Goal: Task Accomplishment & Management: Use online tool/utility

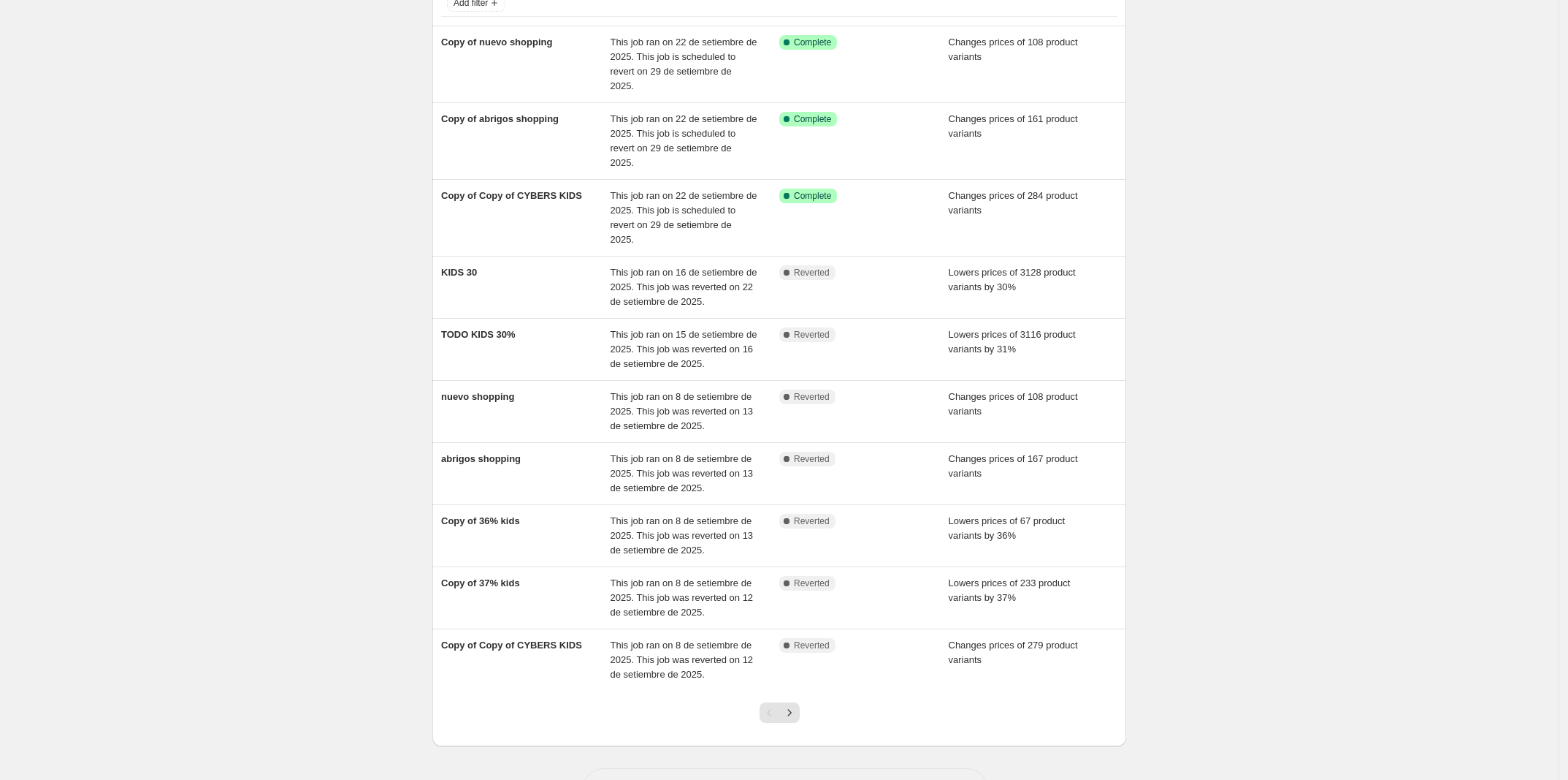
scroll to position [122, 0]
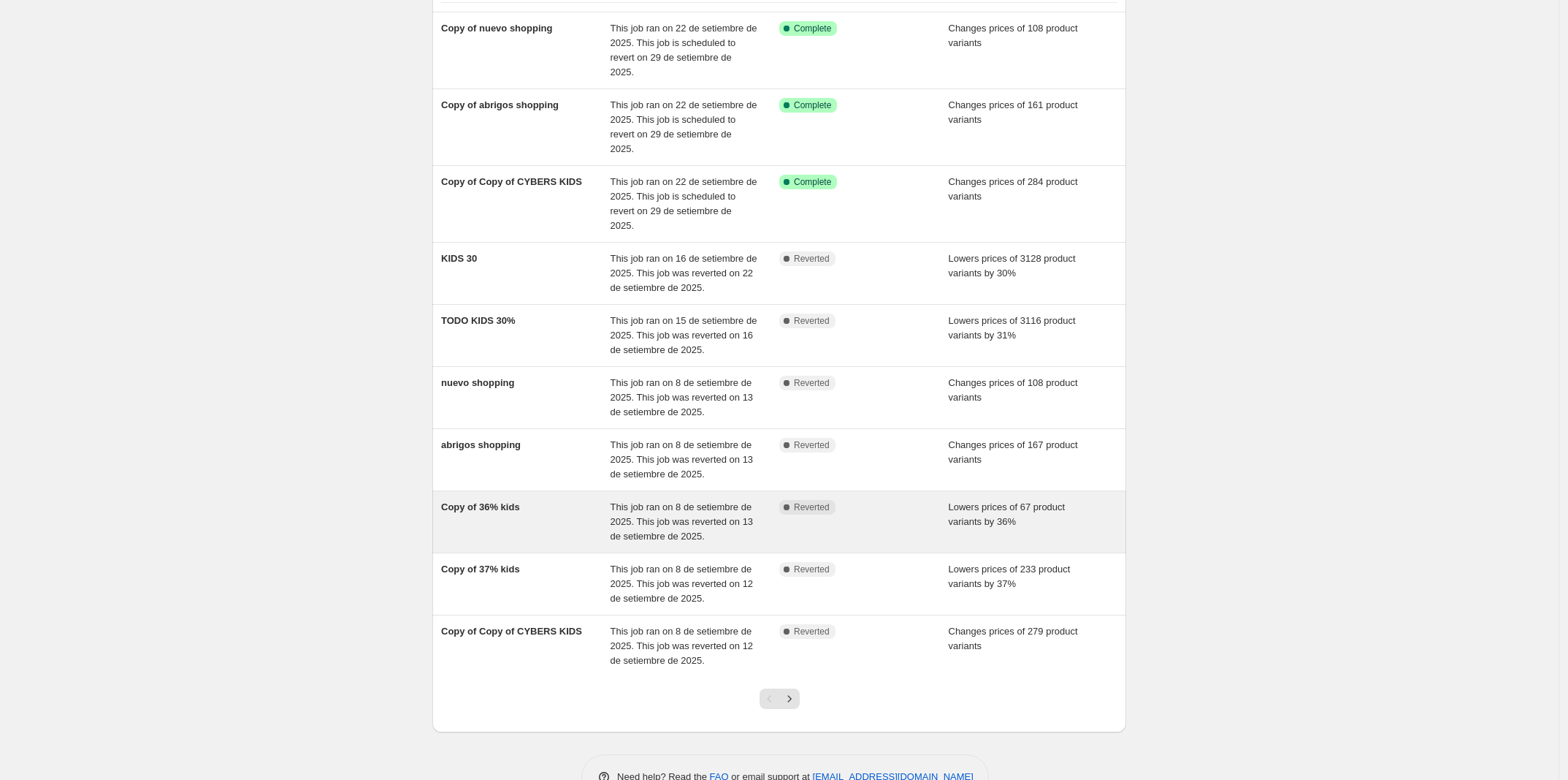
click at [501, 500] on div "Copy of 36% kids" at bounding box center [526, 521] width 170 height 44
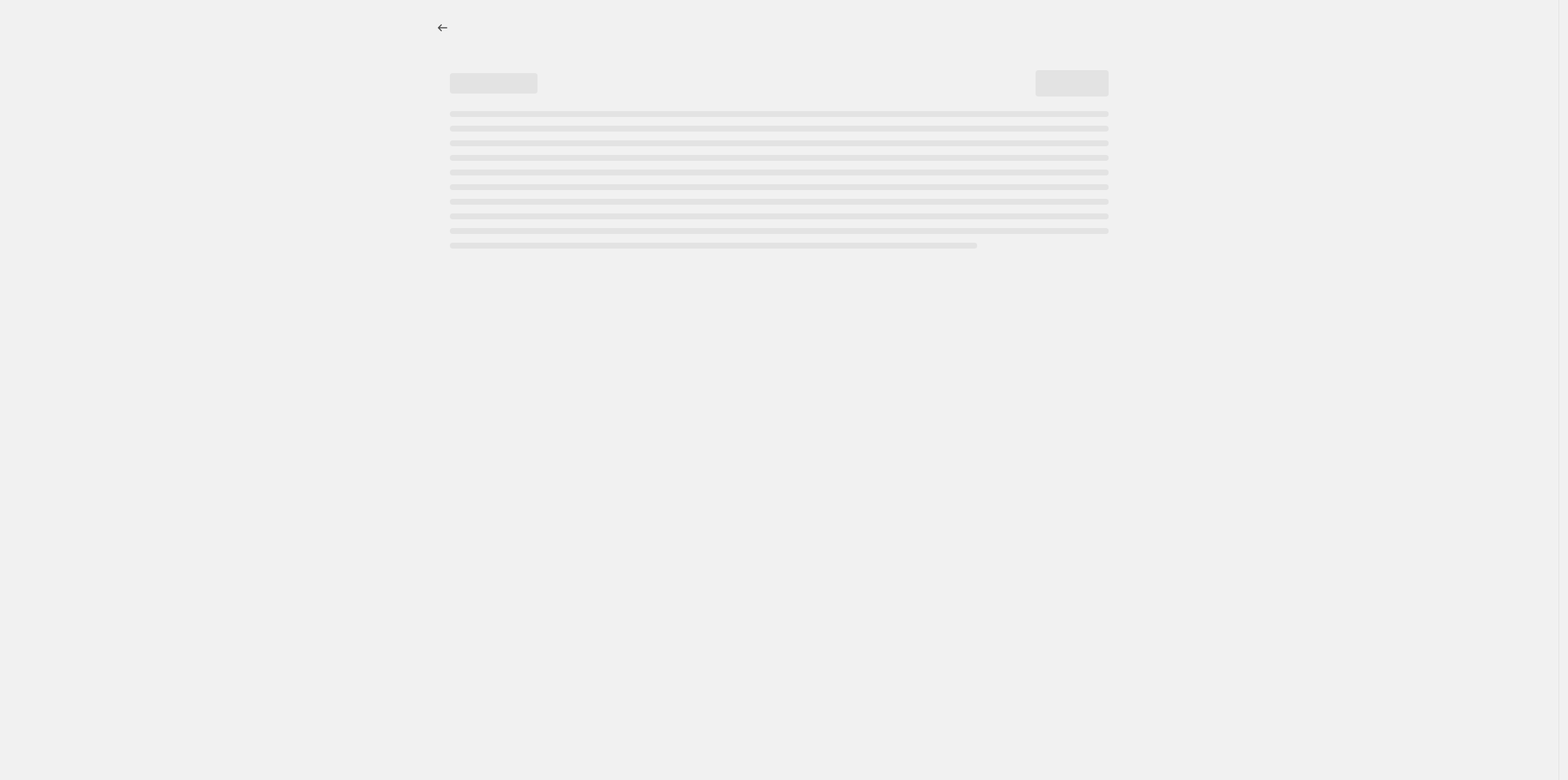
select select "percentage"
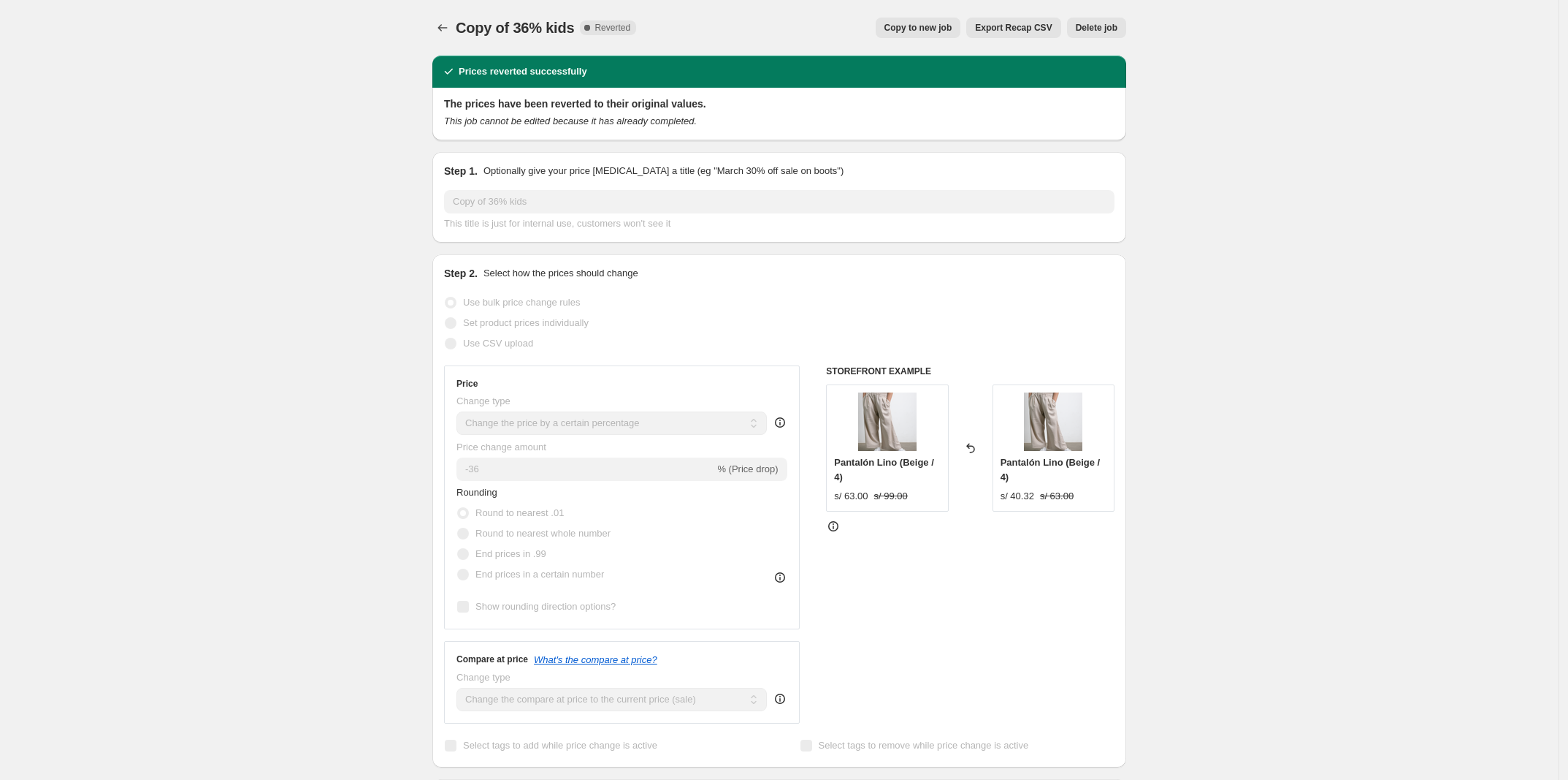
click at [690, 32] on span "Copy to new job" at bounding box center [918, 28] width 68 height 12
select select "percentage"
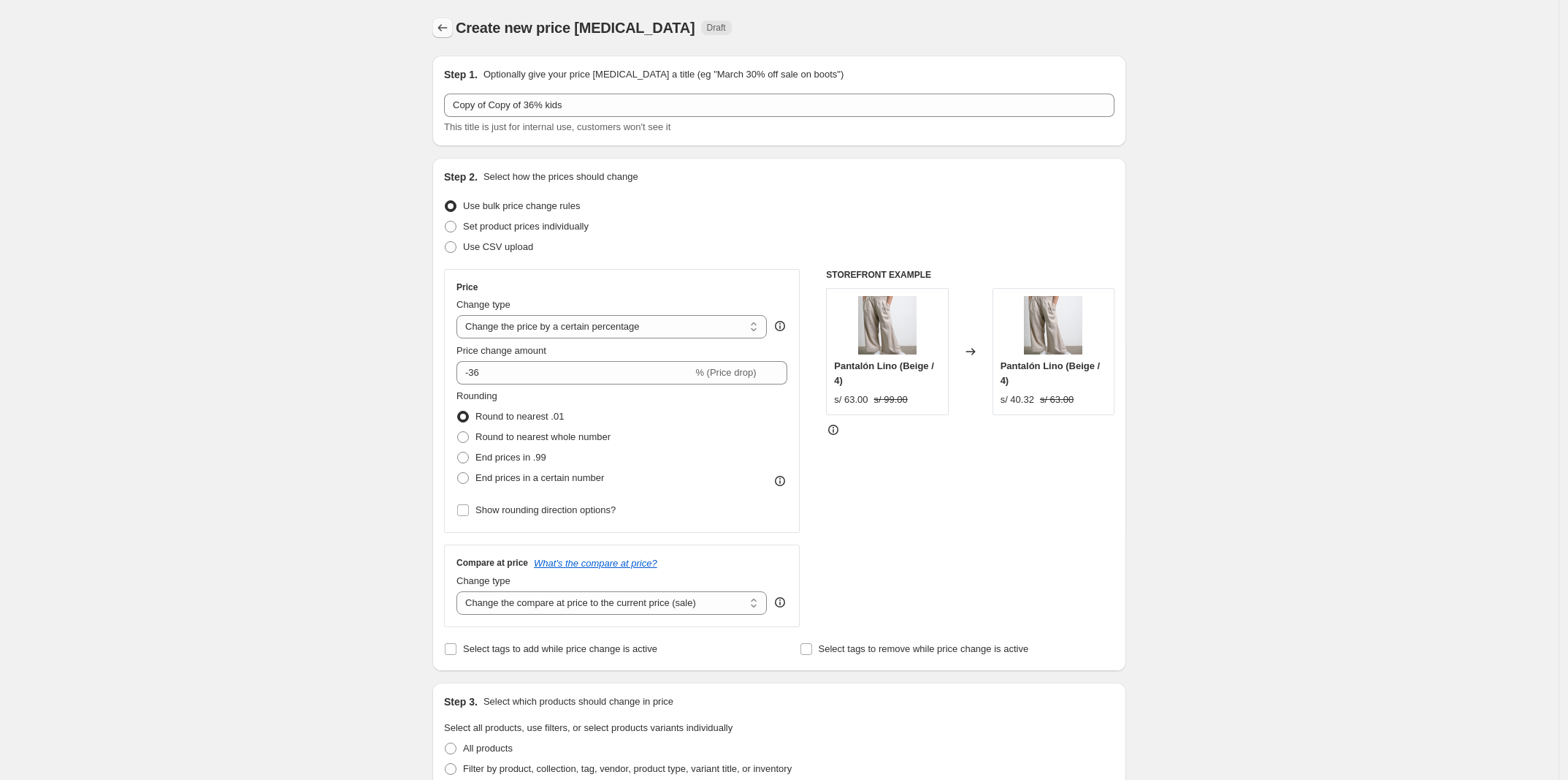
click at [447, 22] on icon "Price change jobs" at bounding box center [442, 27] width 15 height 15
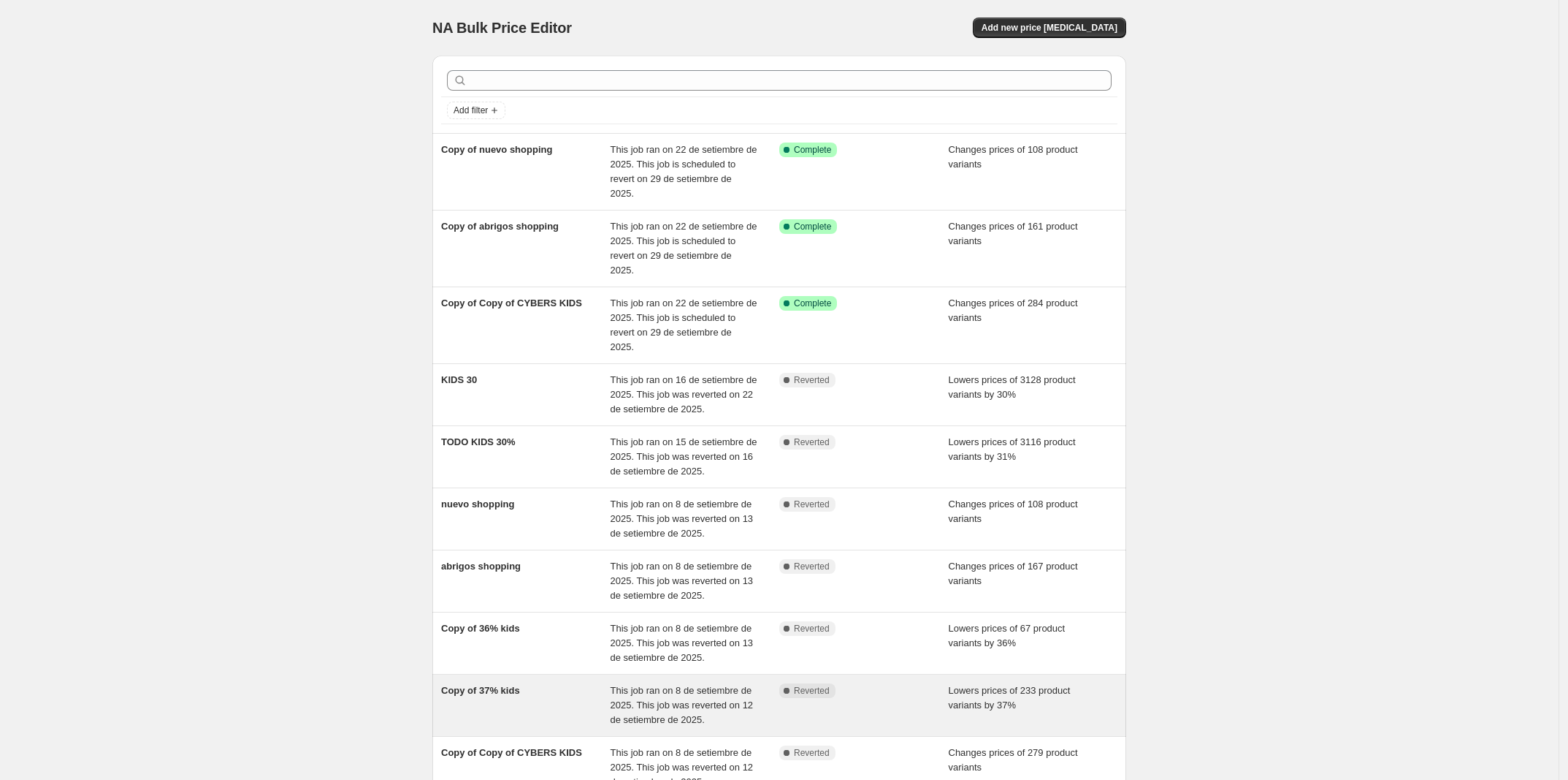
click at [533, 683] on div "Copy of 37% kids" at bounding box center [526, 705] width 170 height 44
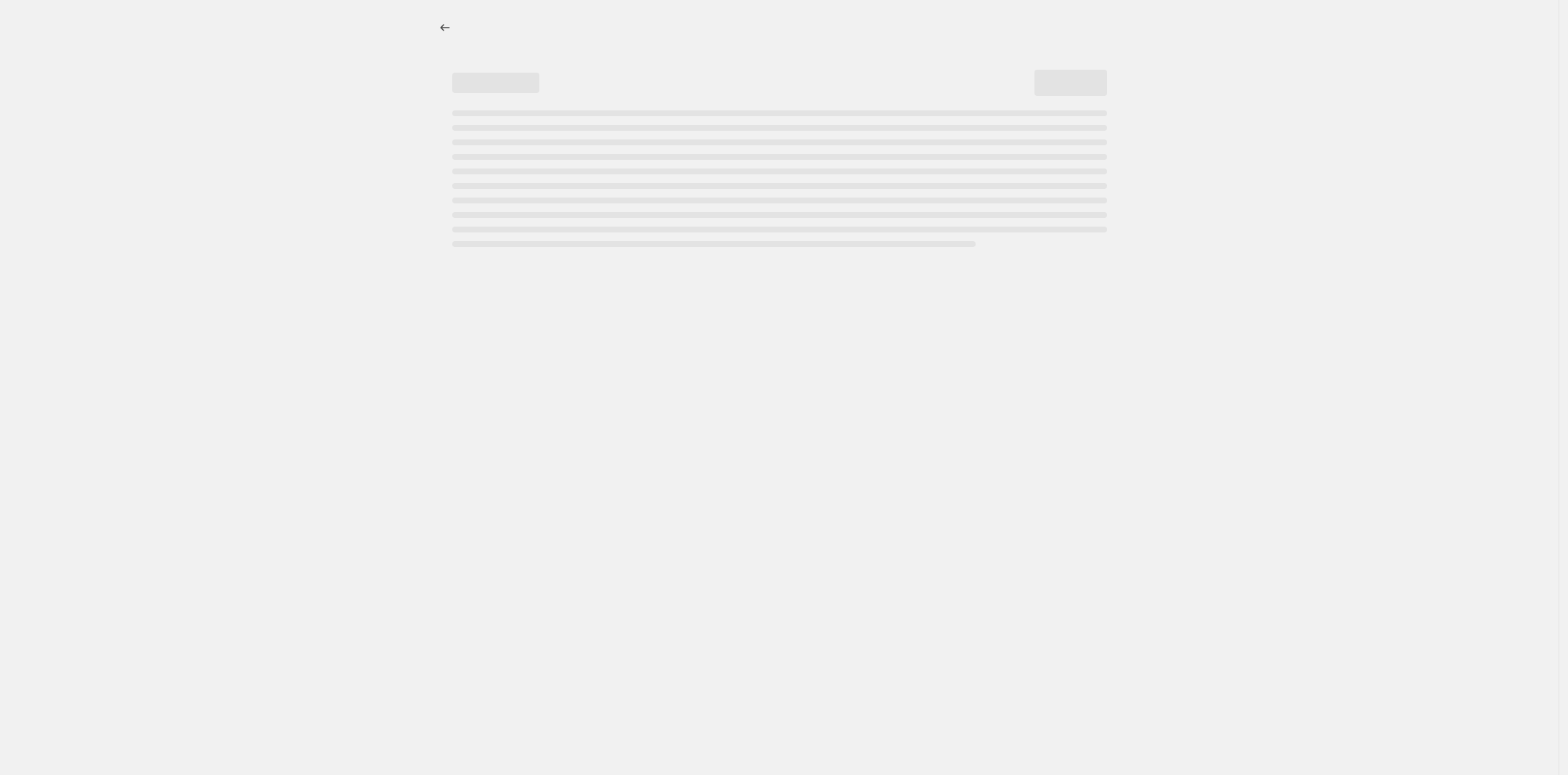
select select "percentage"
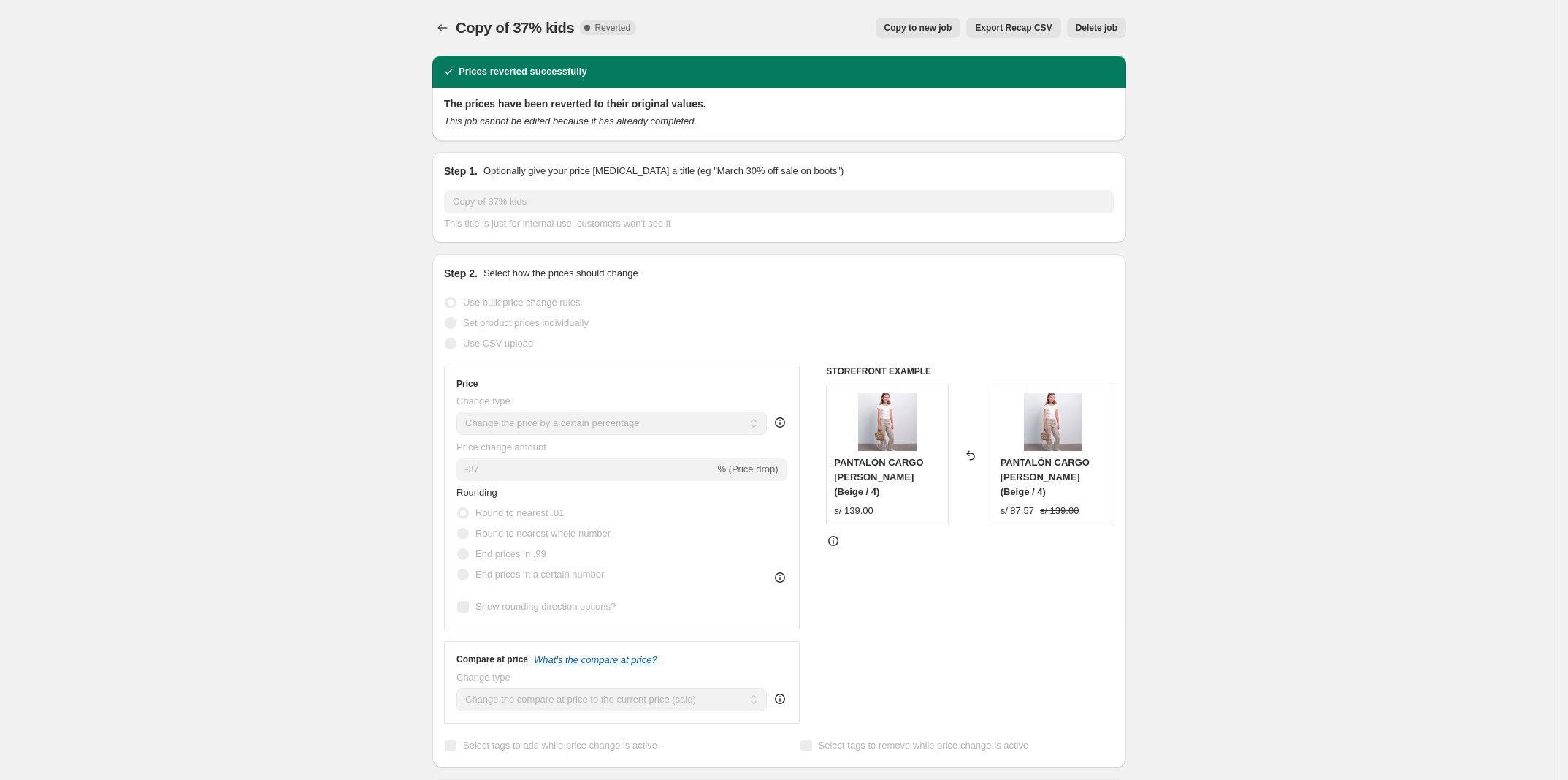
click at [690, 24] on span "Copy to new job" at bounding box center [918, 28] width 68 height 12
select select "percentage"
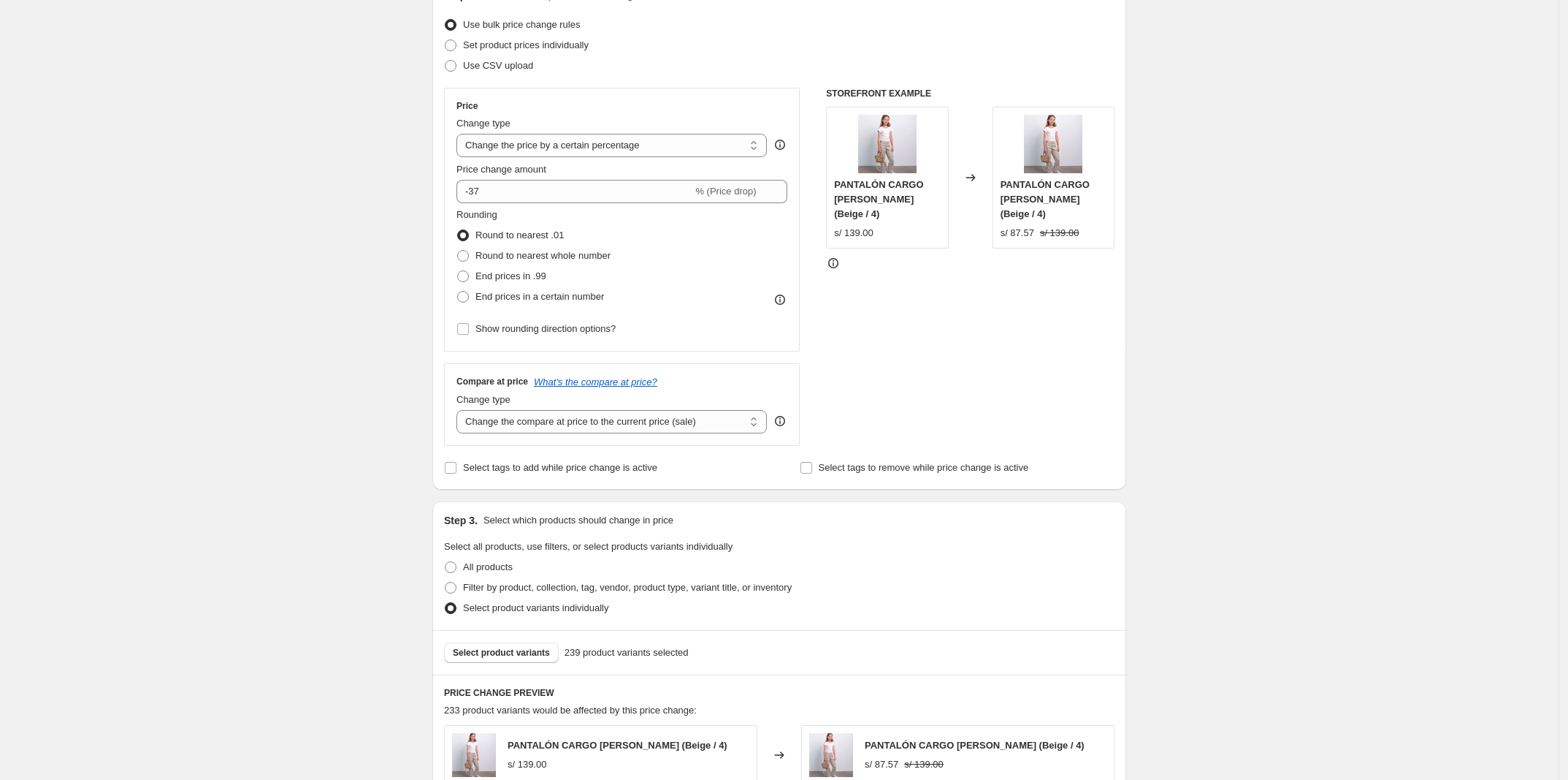
scroll to position [729, 0]
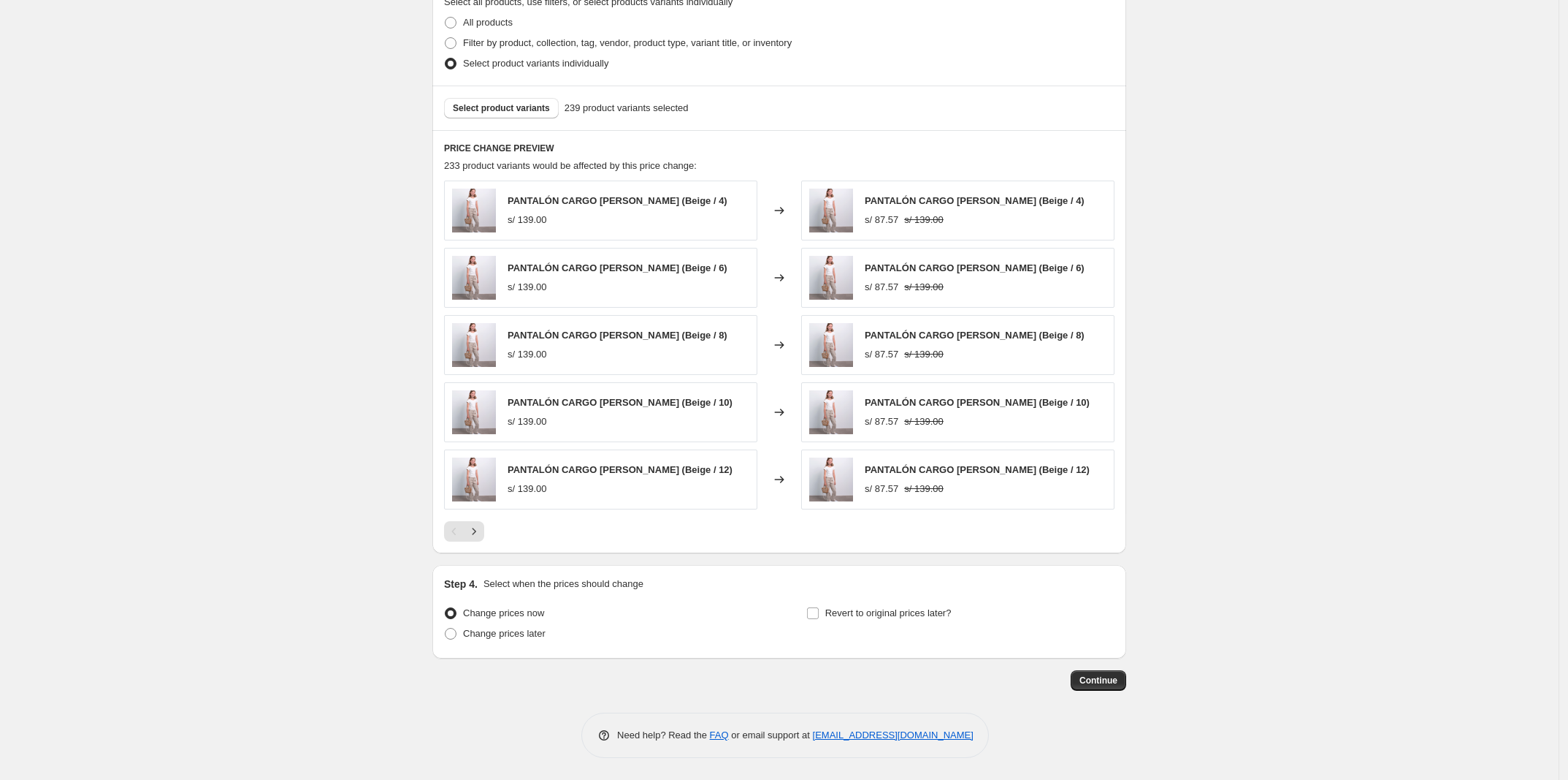
click at [690, 627] on div "Revert to original prices later?" at bounding box center [961, 624] width 308 height 44
click at [690, 616] on span "Revert to original prices later?" at bounding box center [888, 612] width 126 height 11
click at [690, 616] on input "Revert to original prices later?" at bounding box center [813, 613] width 12 height 12
checkbox input "true"
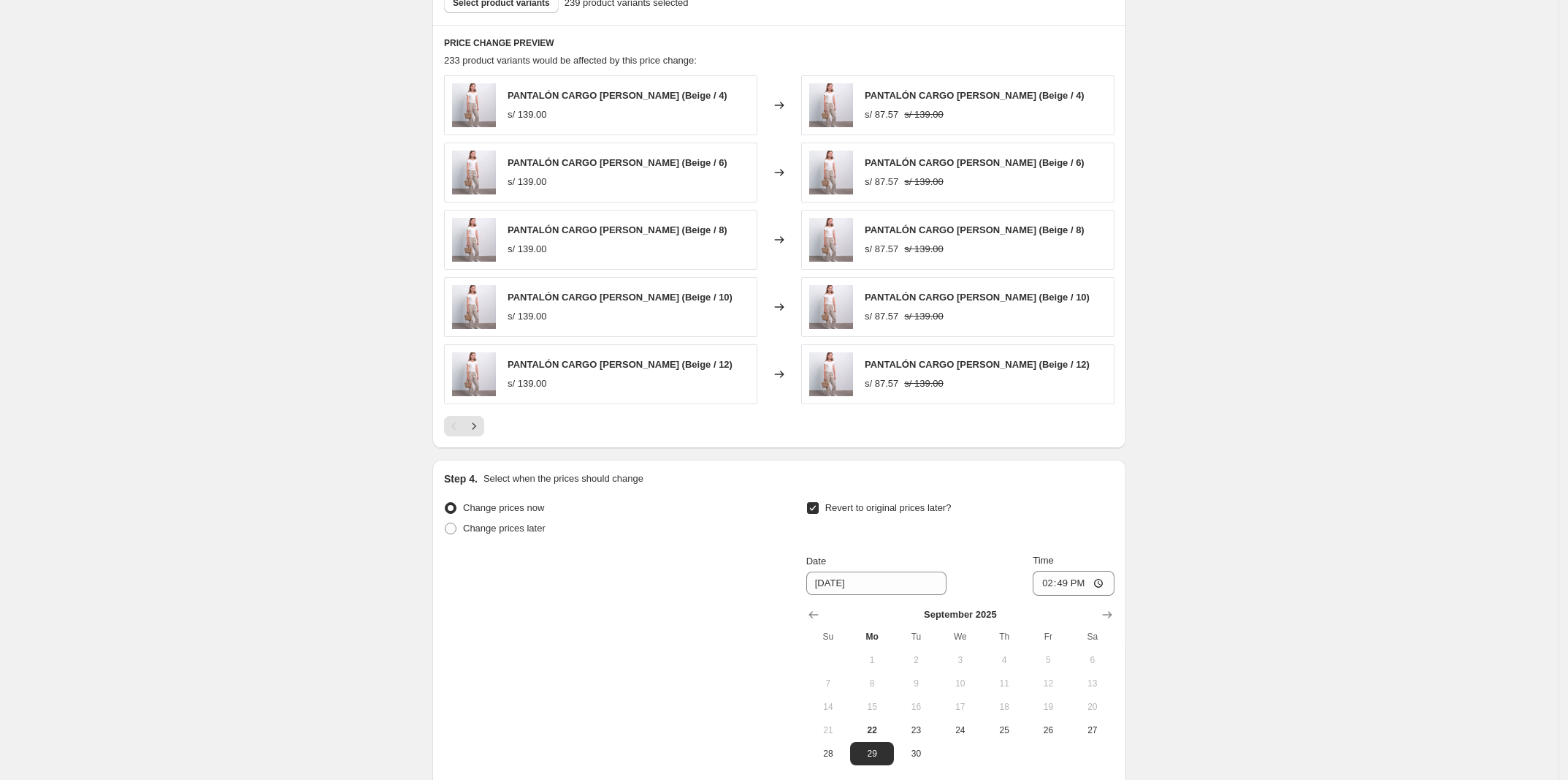
scroll to position [979, 0]
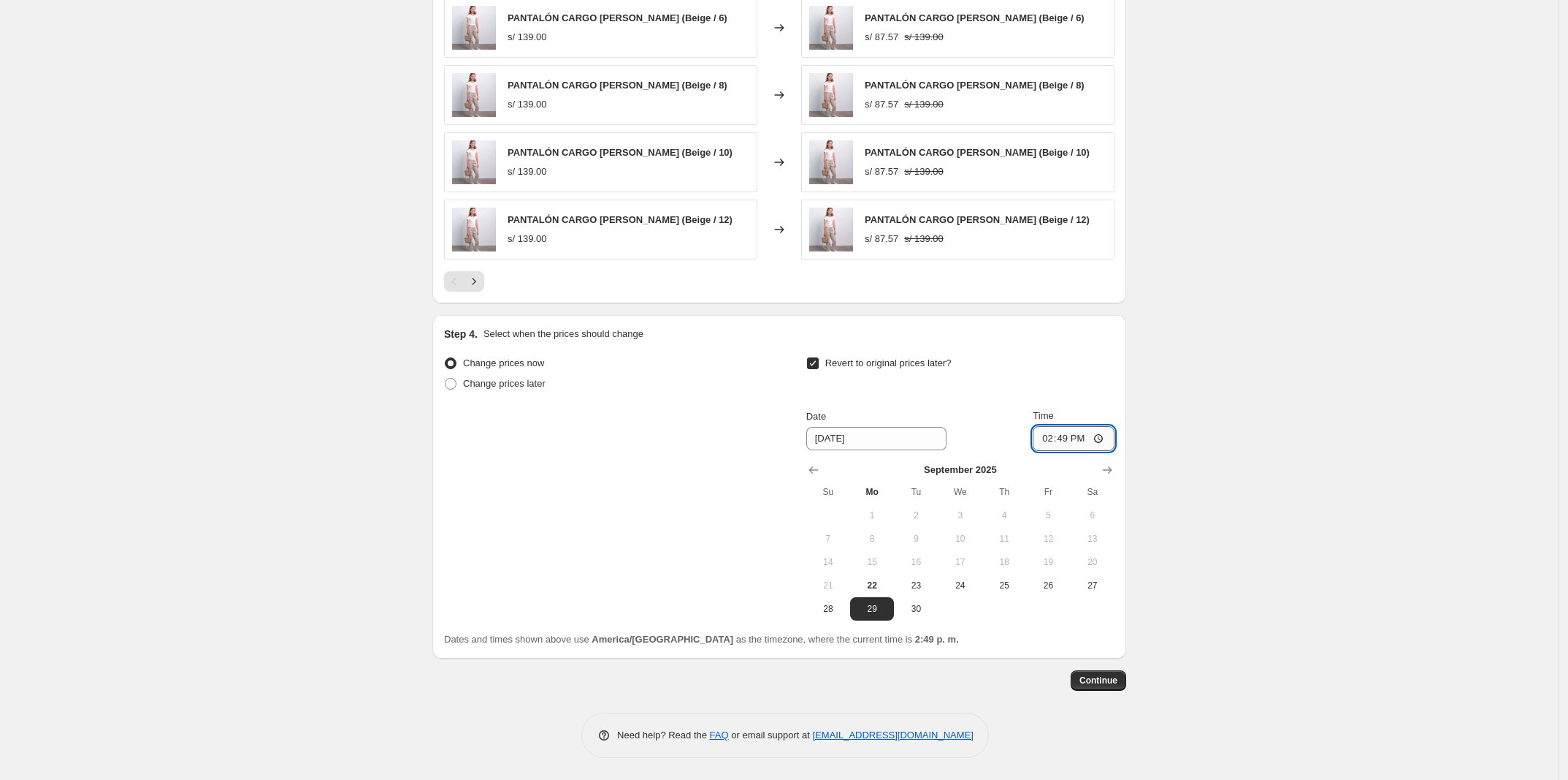
click at [690, 435] on input "14:49" at bounding box center [1073, 438] width 81 height 25
type input "00:12"
type input "00:01"
click at [690, 682] on span "Continue" at bounding box center [1098, 681] width 38 height 12
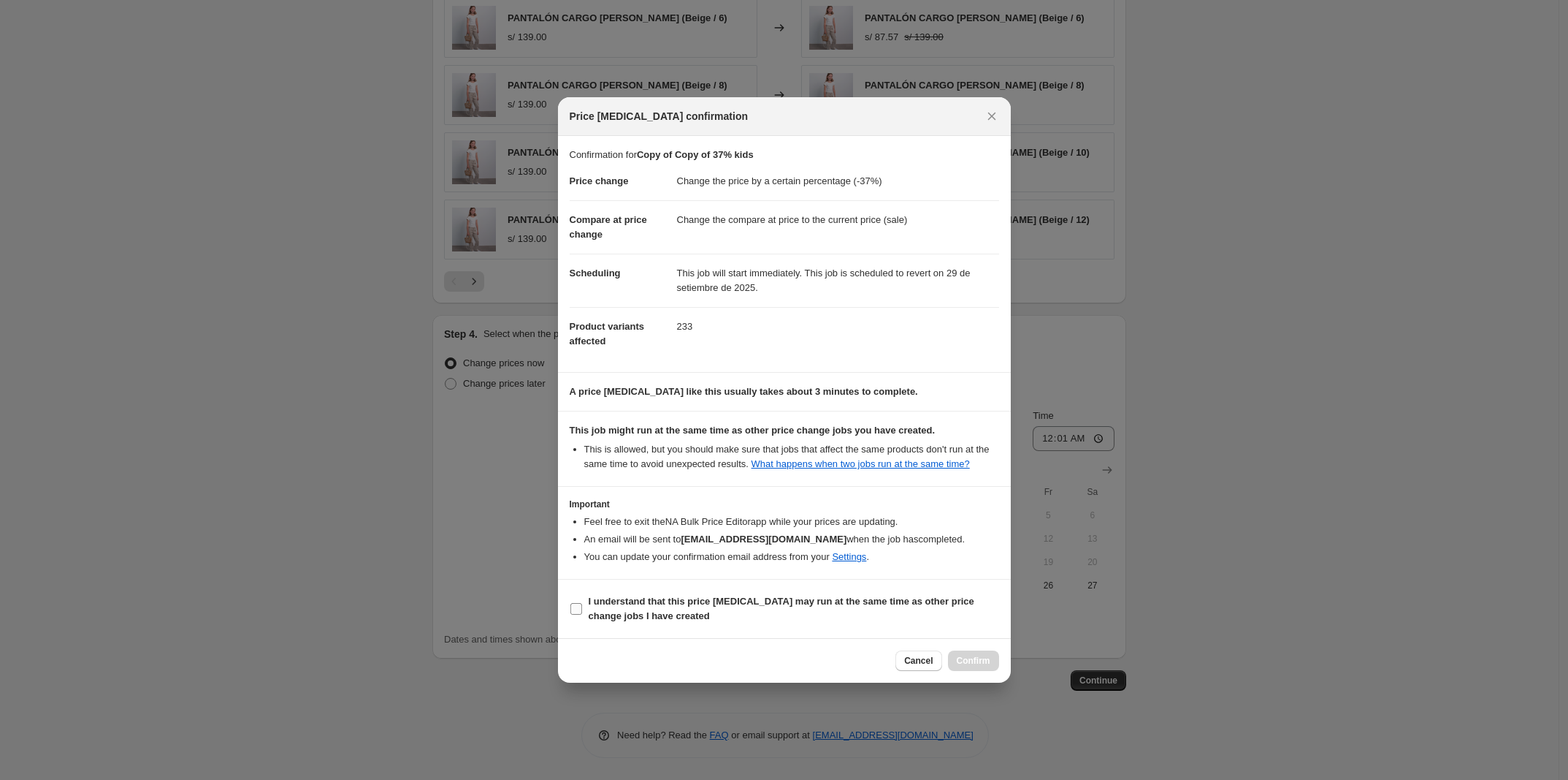
click at [690, 611] on span "I understand that this price change job may run at the same time as other price…" at bounding box center [793, 609] width 410 height 29
click at [582, 611] on input "I understand that this price change job may run at the same time as other price…" at bounding box center [577, 609] width 12 height 12
checkbox input "true"
click at [690, 655] on button "Confirm" at bounding box center [974, 661] width 51 height 21
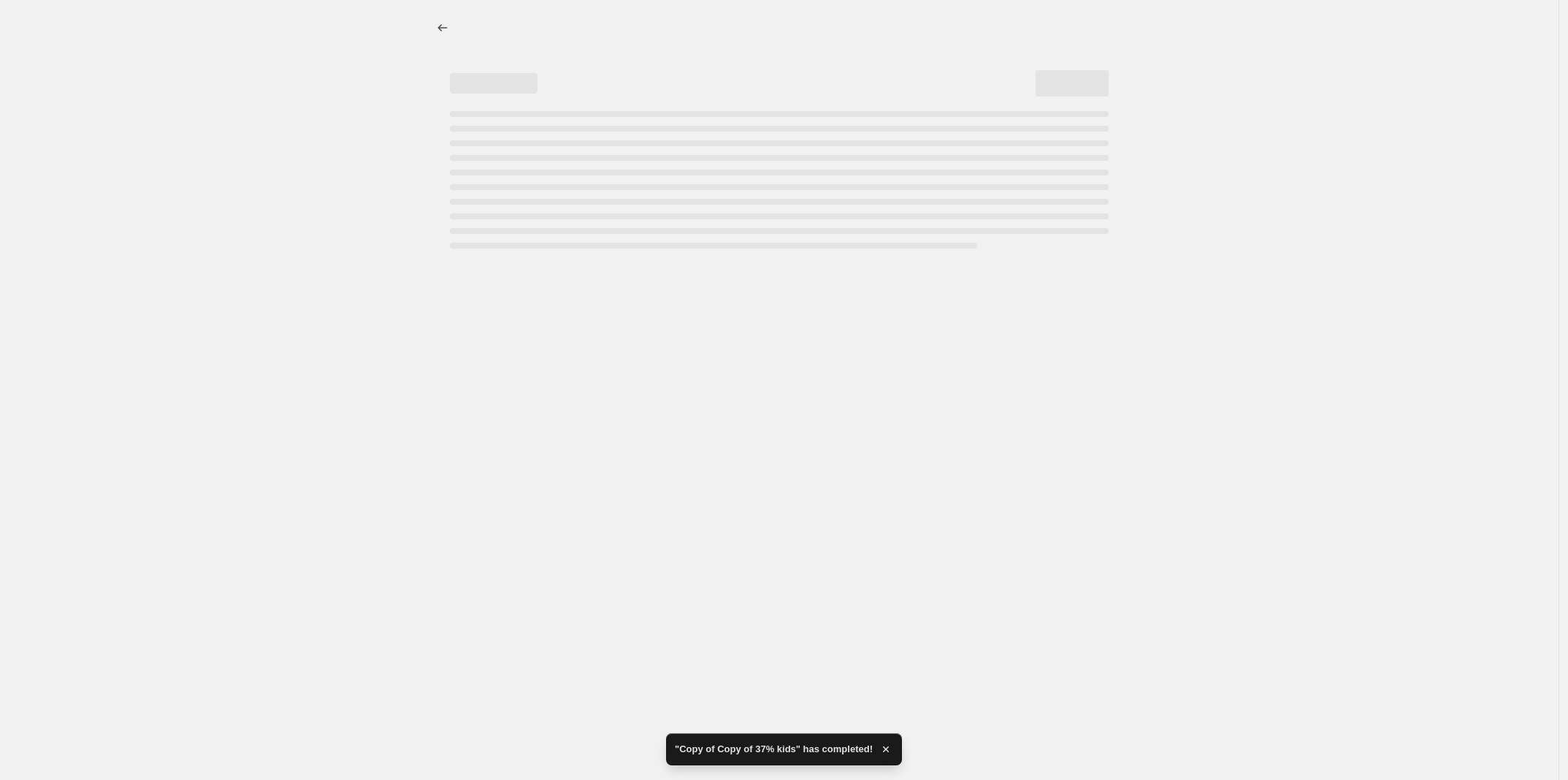
select select "percentage"
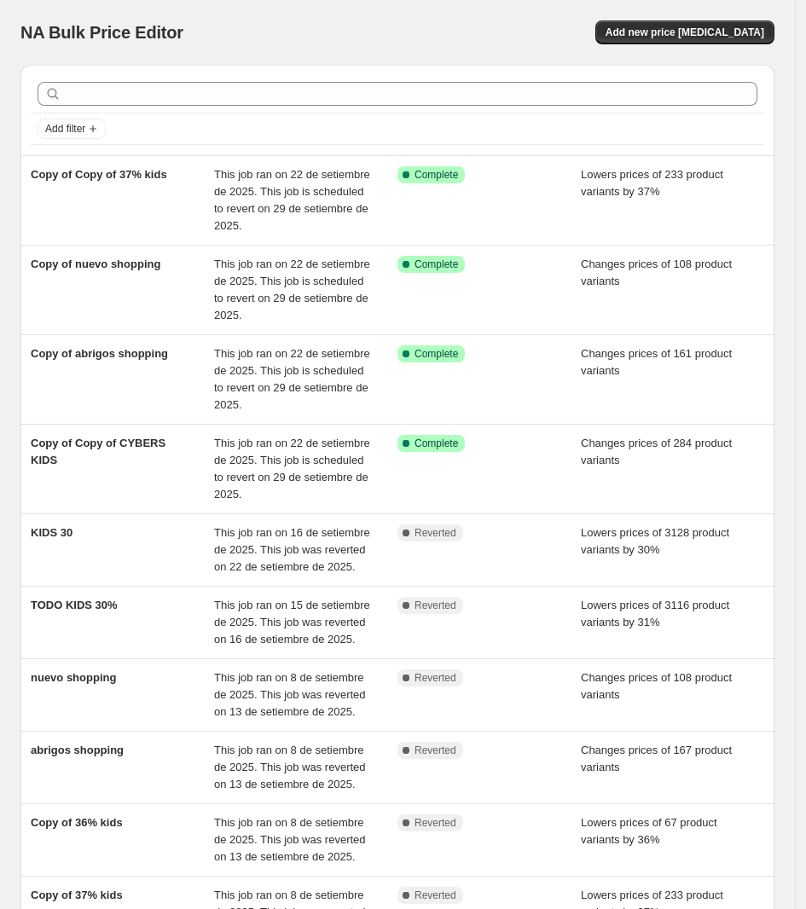
drag, startPoint x: 759, startPoint y: 50, endPoint x: 736, endPoint y: 16, distance: 41.1
click at [760, 48] on div "NA Bulk Price Editor. This page is ready NA Bulk Price Editor Add new price [ME…" at bounding box center [397, 32] width 754 height 65
click at [735, 16] on div "NA Bulk Price Editor. This page is ready NA Bulk Price Editor Add new price [ME…" at bounding box center [397, 32] width 754 height 65
click at [721, 38] on span "Add new price [MEDICAL_DATA]" at bounding box center [684, 33] width 159 height 14
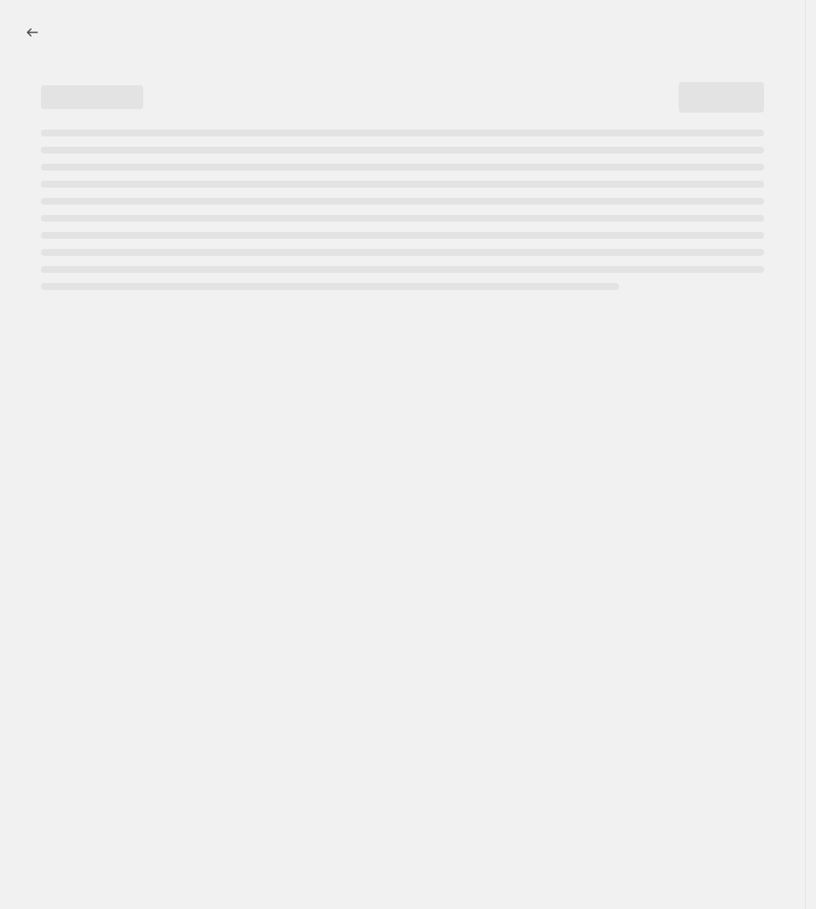
select select "percentage"
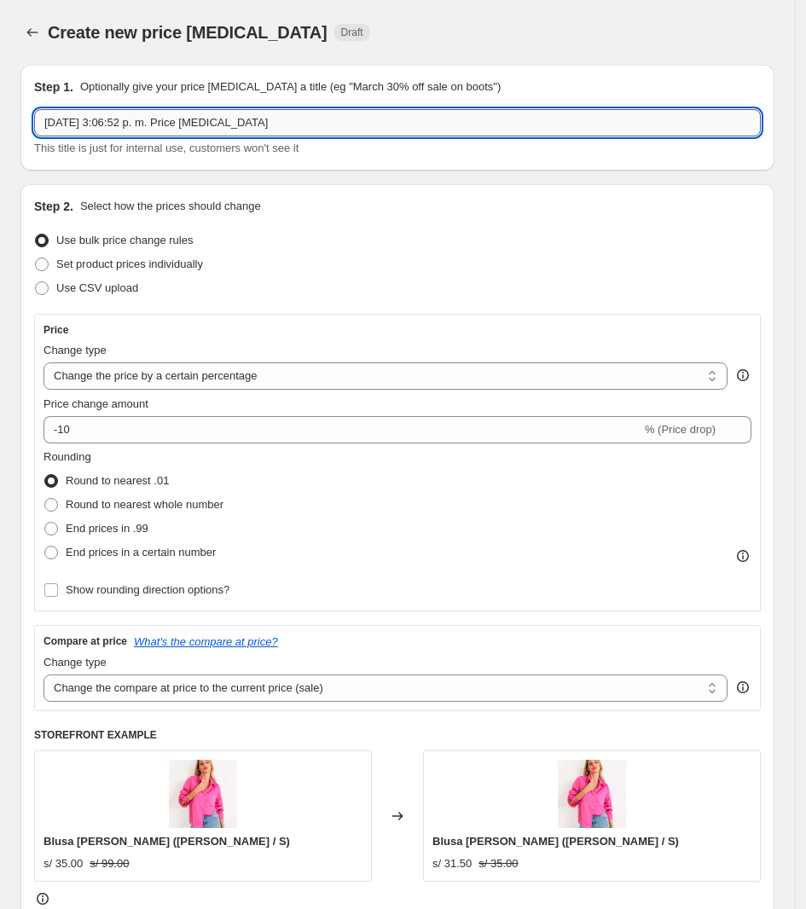
click at [278, 122] on input "[DATE] 3:06:52 p. m. Price [MEDICAL_DATA]" at bounding box center [397, 122] width 726 height 27
type input "PRODUCTOS FALTANTES PARA SHOPPING"
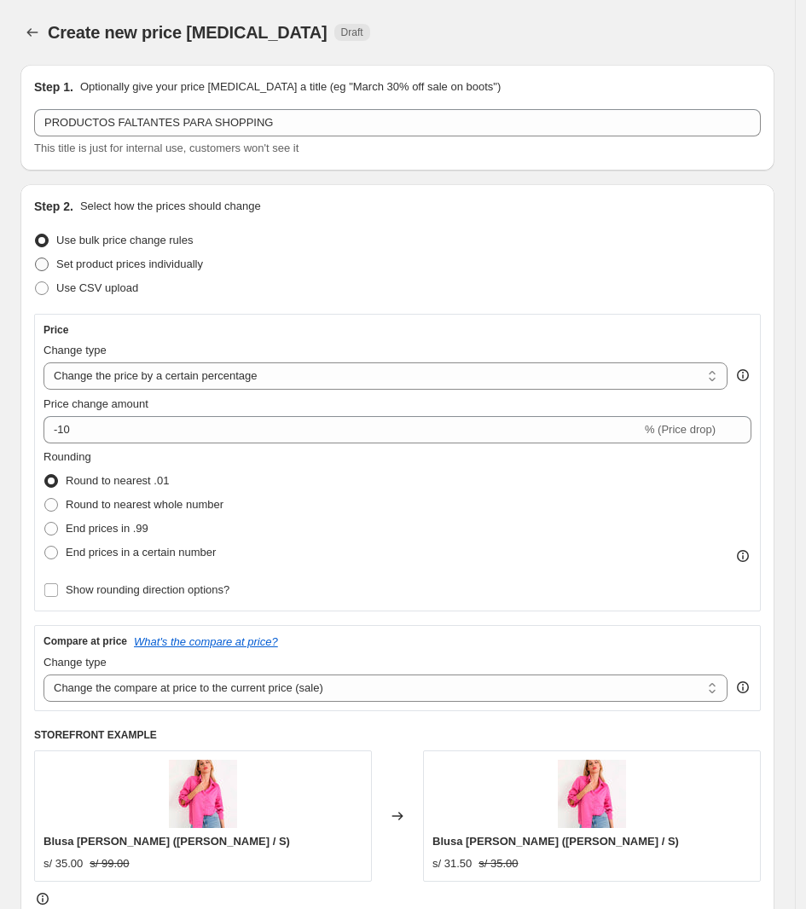
click at [136, 269] on span "Set product prices individually" at bounding box center [129, 263] width 147 height 13
click at [36, 258] on input "Set product prices individually" at bounding box center [35, 257] width 1 height 1
radio input "true"
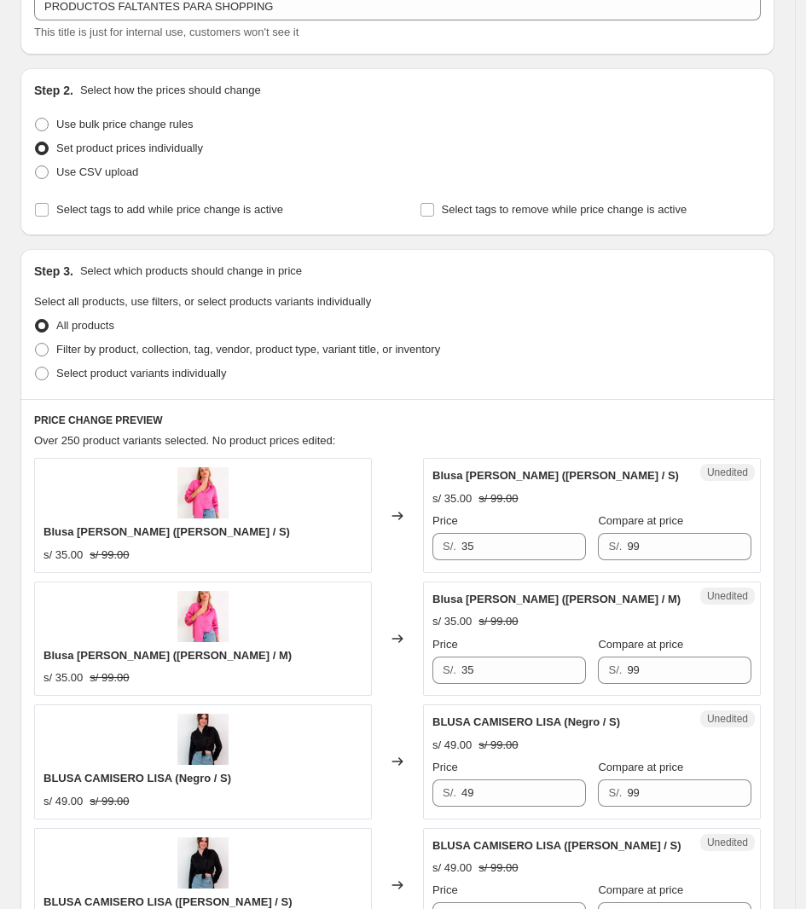
scroll to position [320, 0]
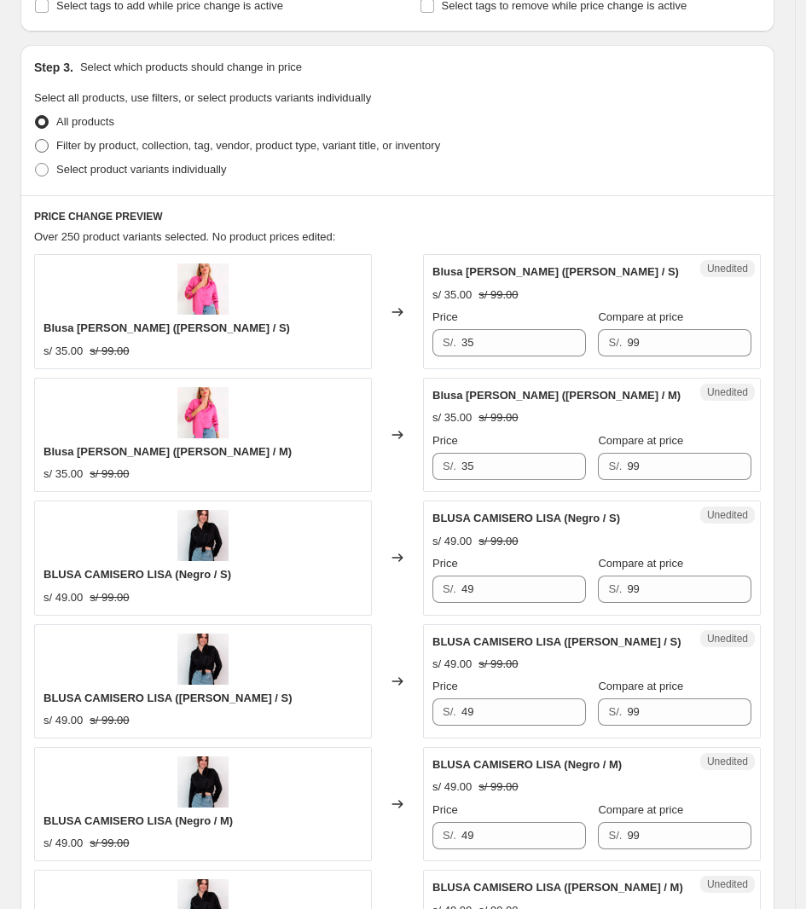
click at [216, 150] on span "Filter by product, collection, tag, vendor, product type, variant title, or inv…" at bounding box center [248, 145] width 384 height 13
click at [36, 140] on input "Filter by product, collection, tag, vendor, product type, variant title, or inv…" at bounding box center [35, 139] width 1 height 1
radio input "true"
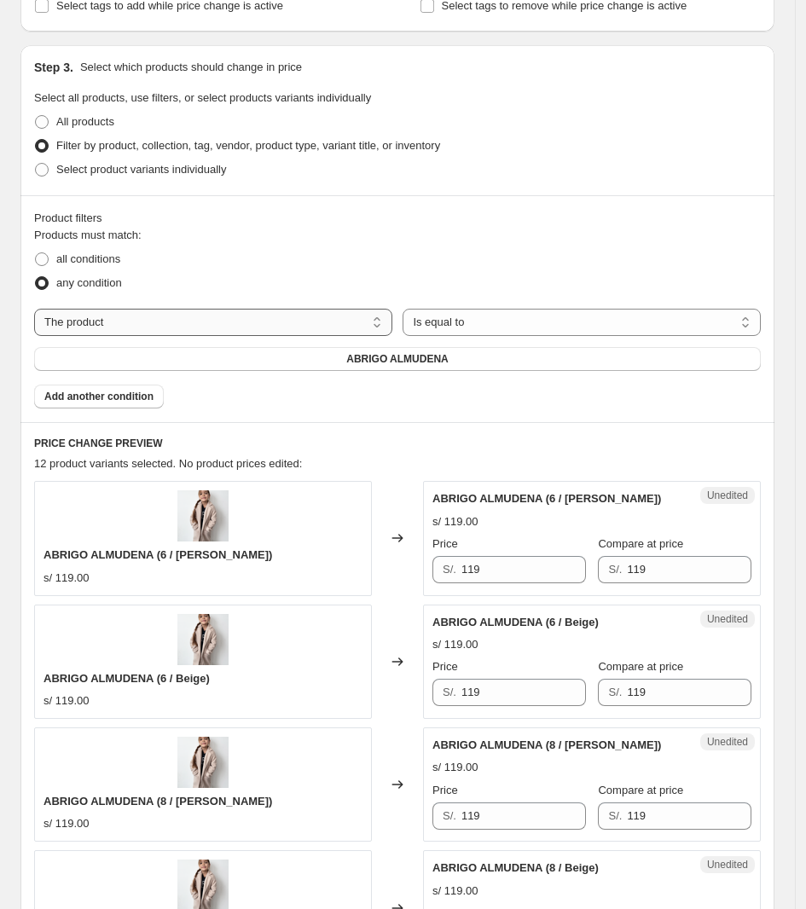
click at [179, 309] on select "The product The product's collection The product's tag The product's vendor The…" at bounding box center [213, 322] width 358 height 27
click at [163, 158] on label "Select product variants individually" at bounding box center [130, 170] width 192 height 24
click at [36, 163] on input "Select product variants individually" at bounding box center [35, 163] width 1 height 1
radio input "true"
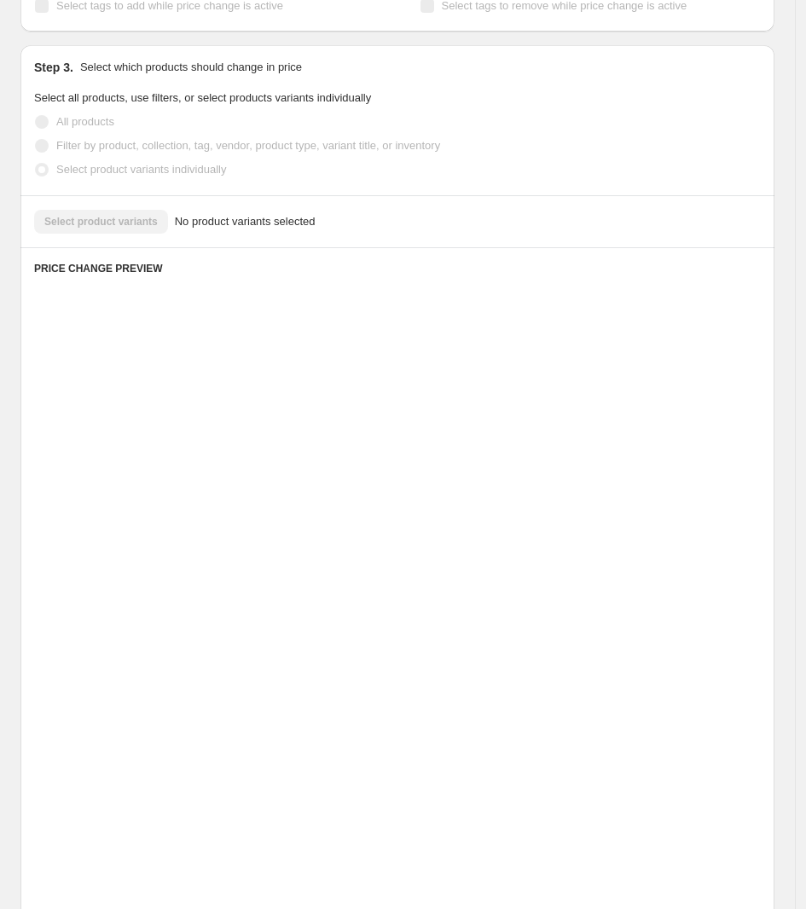
scroll to position [21, 0]
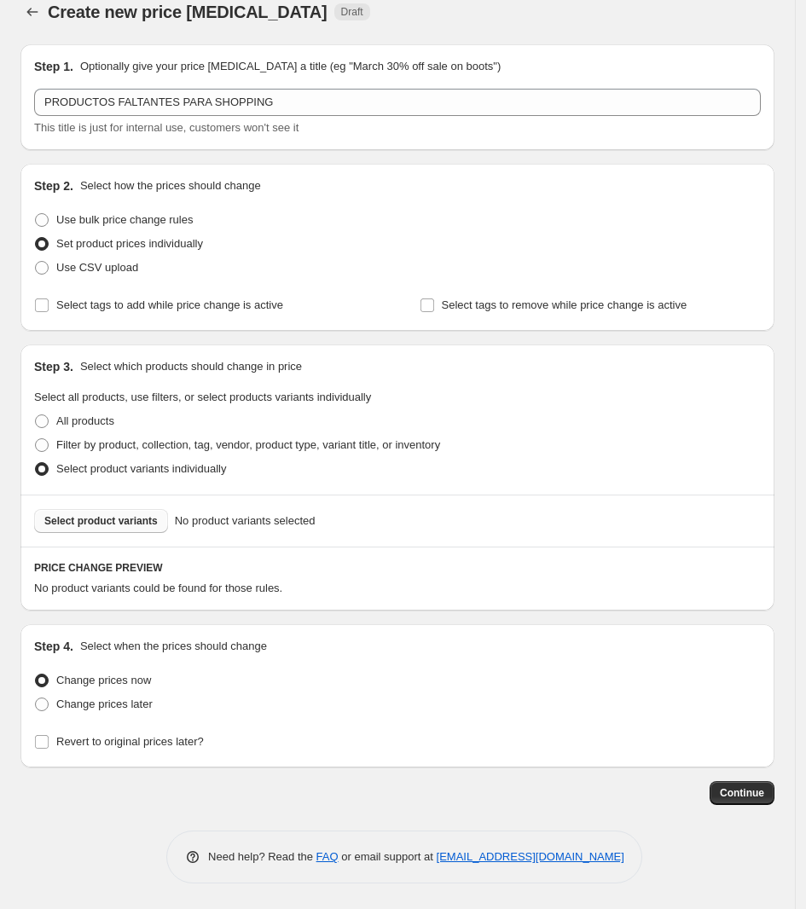
click at [113, 512] on button "Select product variants" at bounding box center [101, 521] width 134 height 24
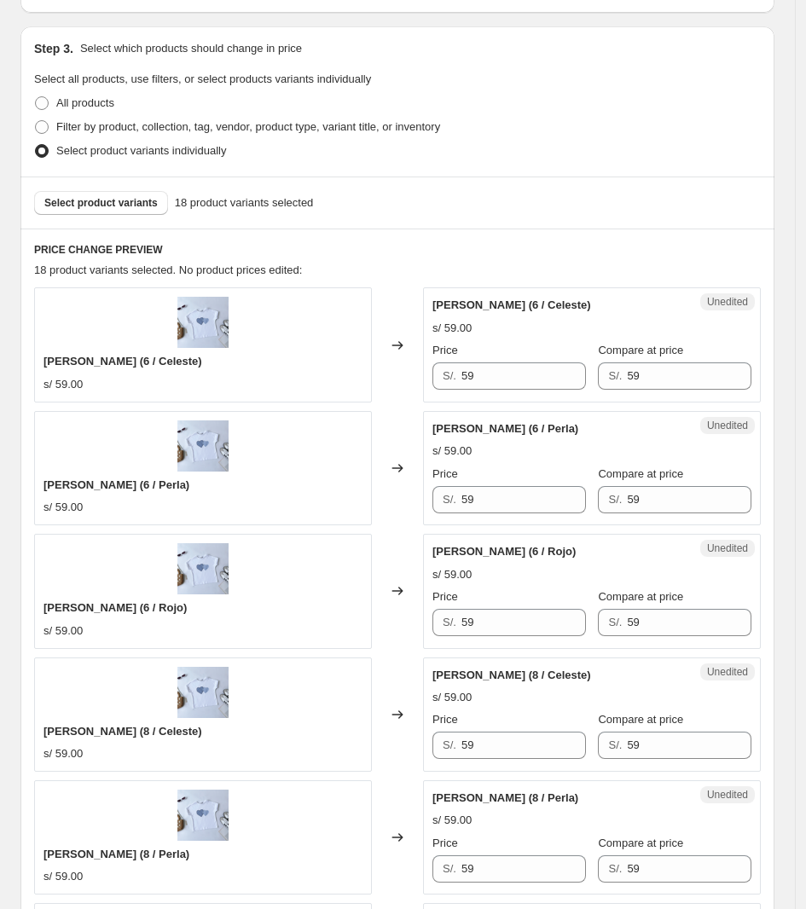
scroll to position [341, 0]
